Goal: Navigation & Orientation: Find specific page/section

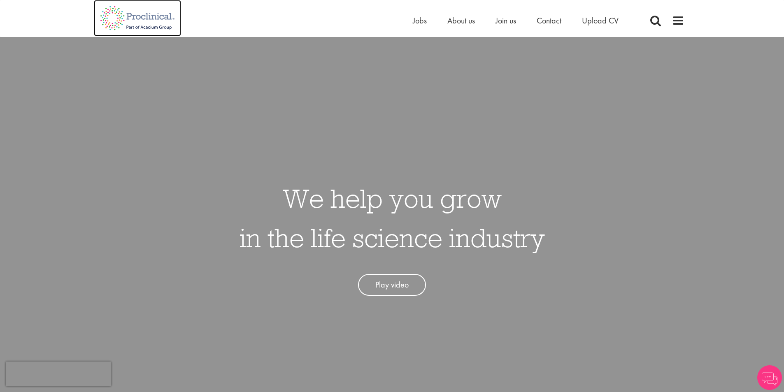
click at [176, 25] on img at bounding box center [137, 18] width 87 height 36
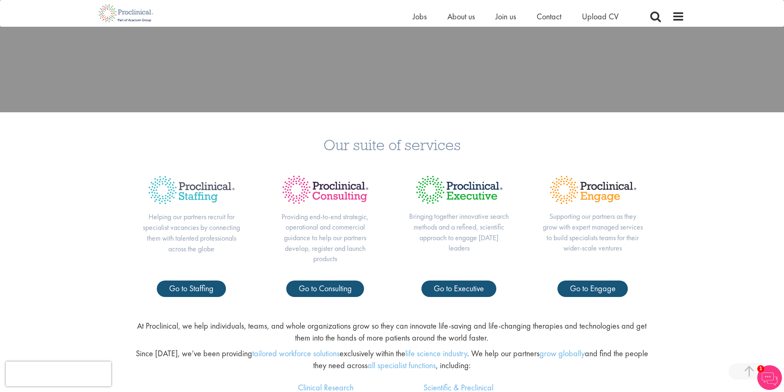
scroll to position [306, 0]
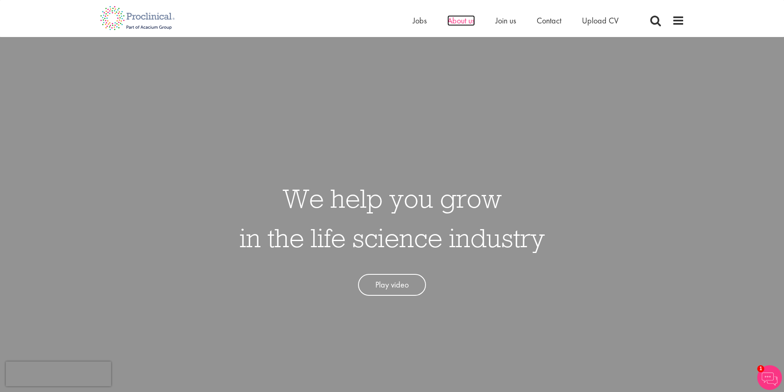
click at [468, 22] on span "About us" at bounding box center [461, 20] width 28 height 11
